Goal: Task Accomplishment & Management: Use online tool/utility

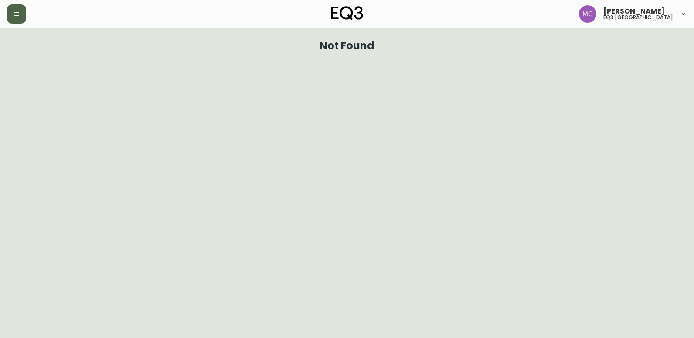
click at [20, 13] on button "button" at bounding box center [16, 13] width 19 height 19
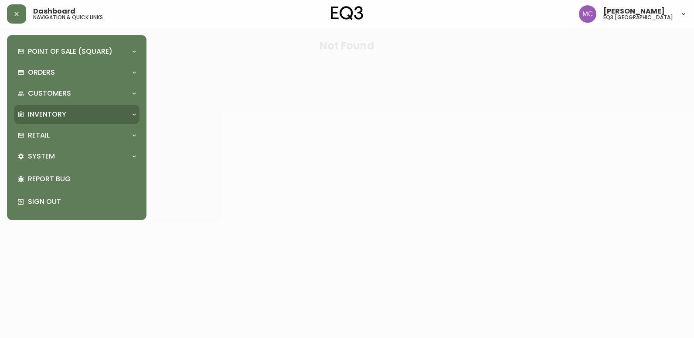
click at [74, 120] on div "Inventory" at bounding box center [77, 114] width 126 height 19
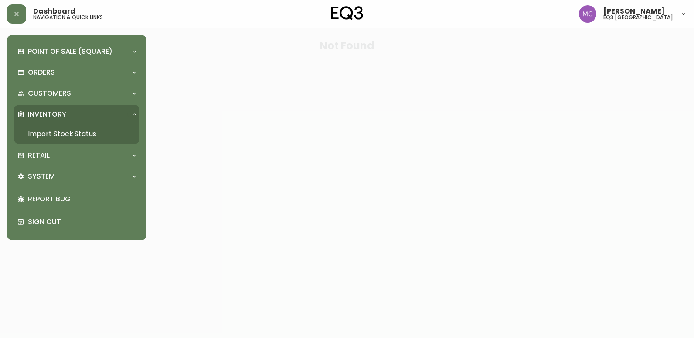
click at [82, 125] on link "Import Stock Status" at bounding box center [77, 134] width 126 height 20
